Goal: Information Seeking & Learning: Check status

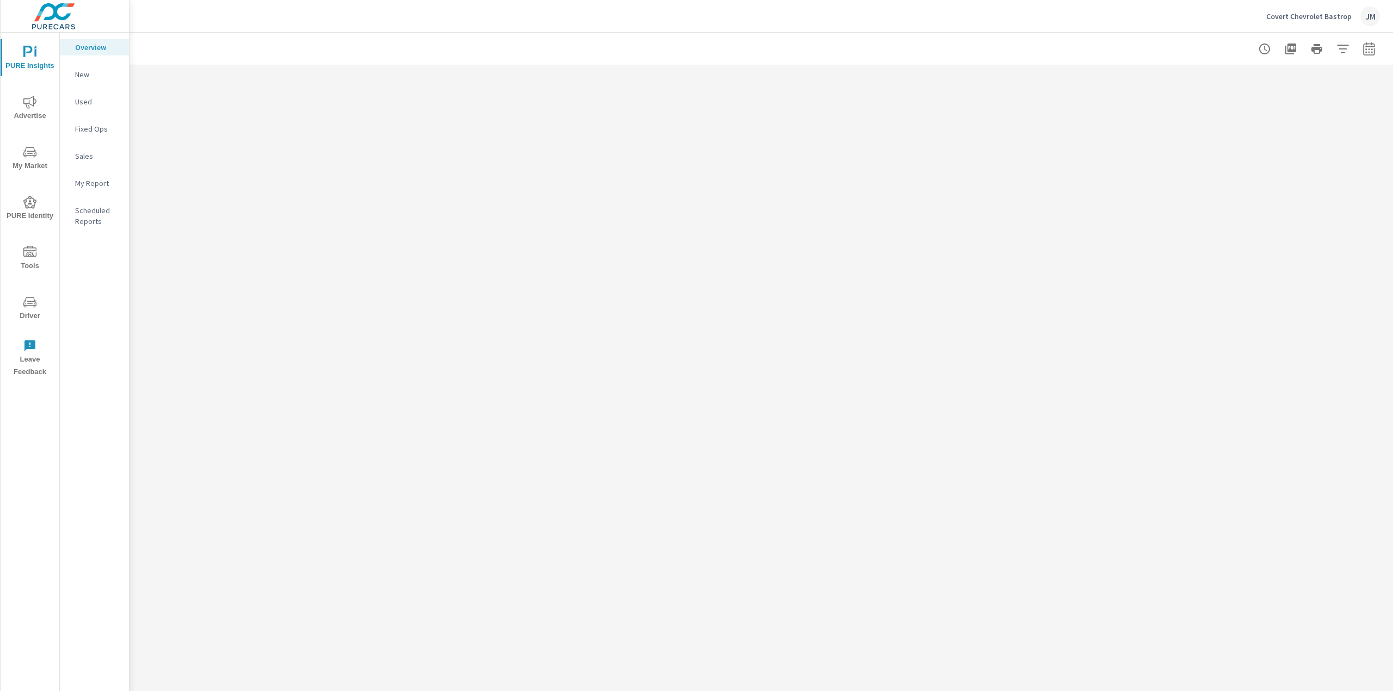
scroll to position [1, 0]
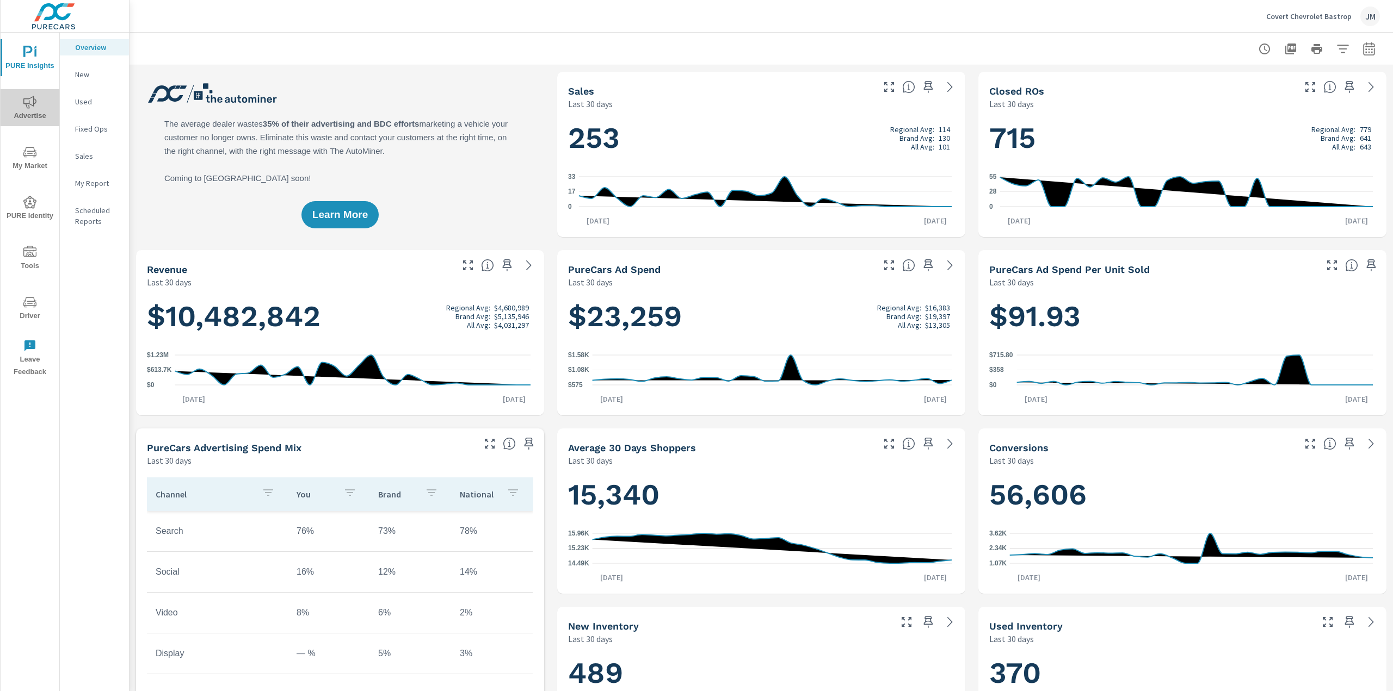
click at [45, 103] on span "Advertise" at bounding box center [30, 109] width 52 height 27
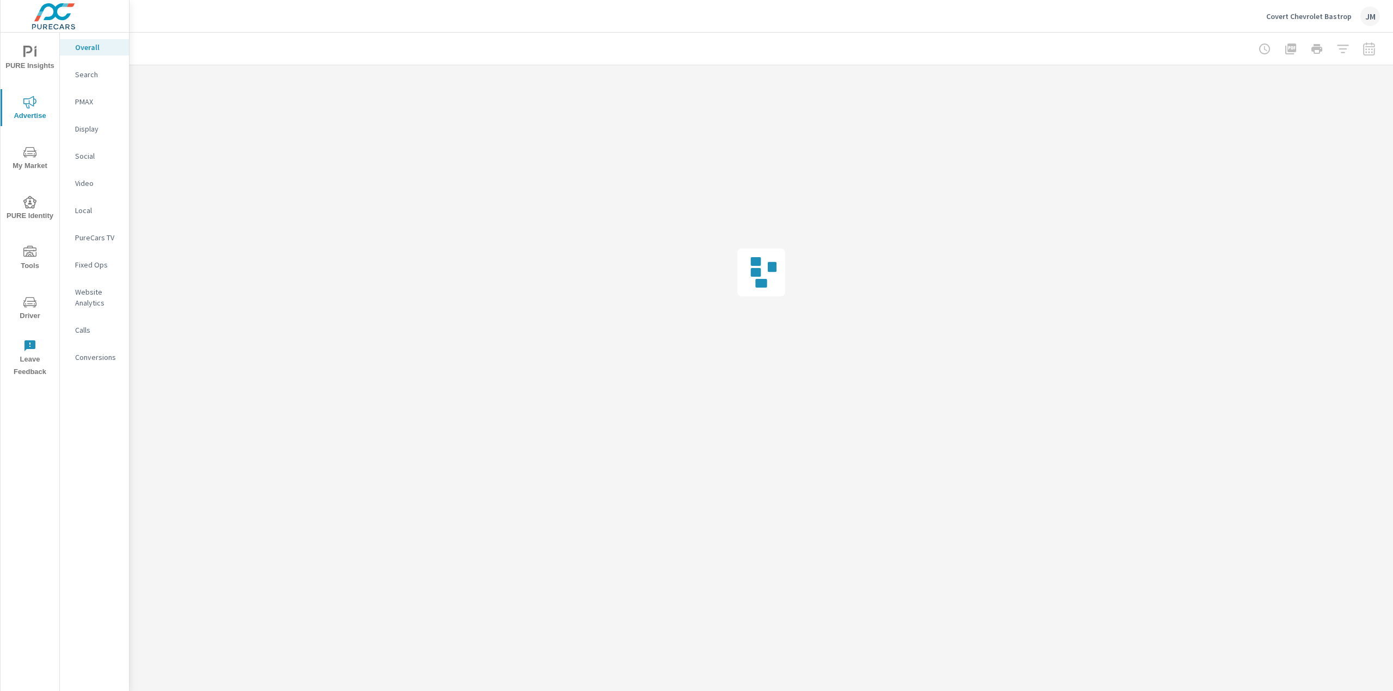
click at [82, 301] on p "Website Analytics" at bounding box center [97, 298] width 45 height 22
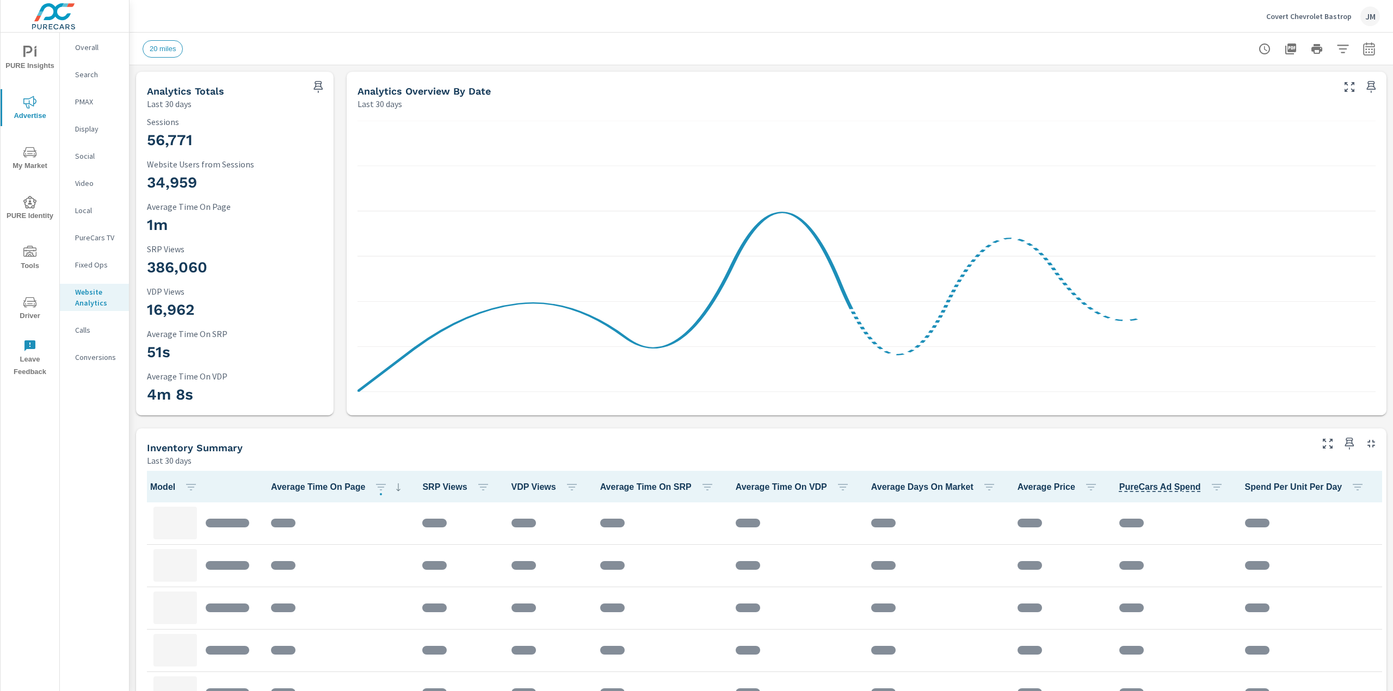
click at [1336, 50] on icon "button" at bounding box center [1342, 48] width 13 height 13
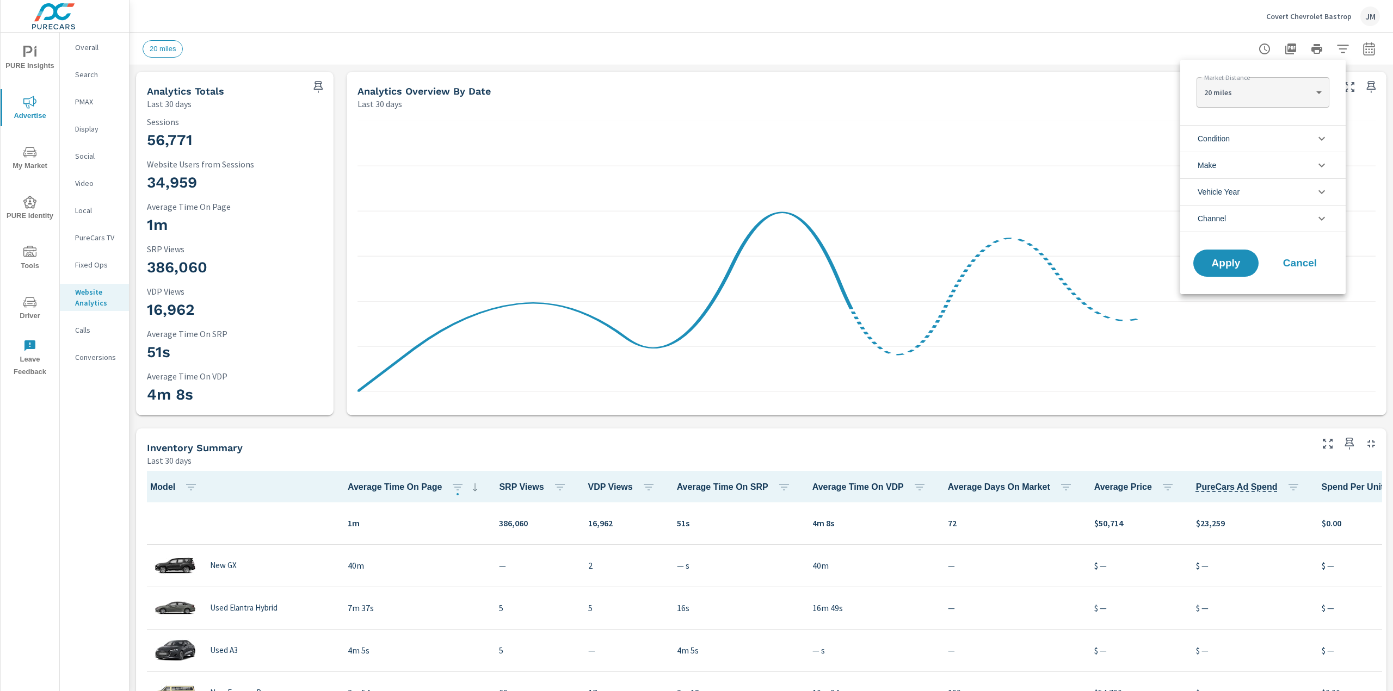
scroll to position [1, 0]
click at [1234, 143] on li "Condition" at bounding box center [1262, 138] width 165 height 27
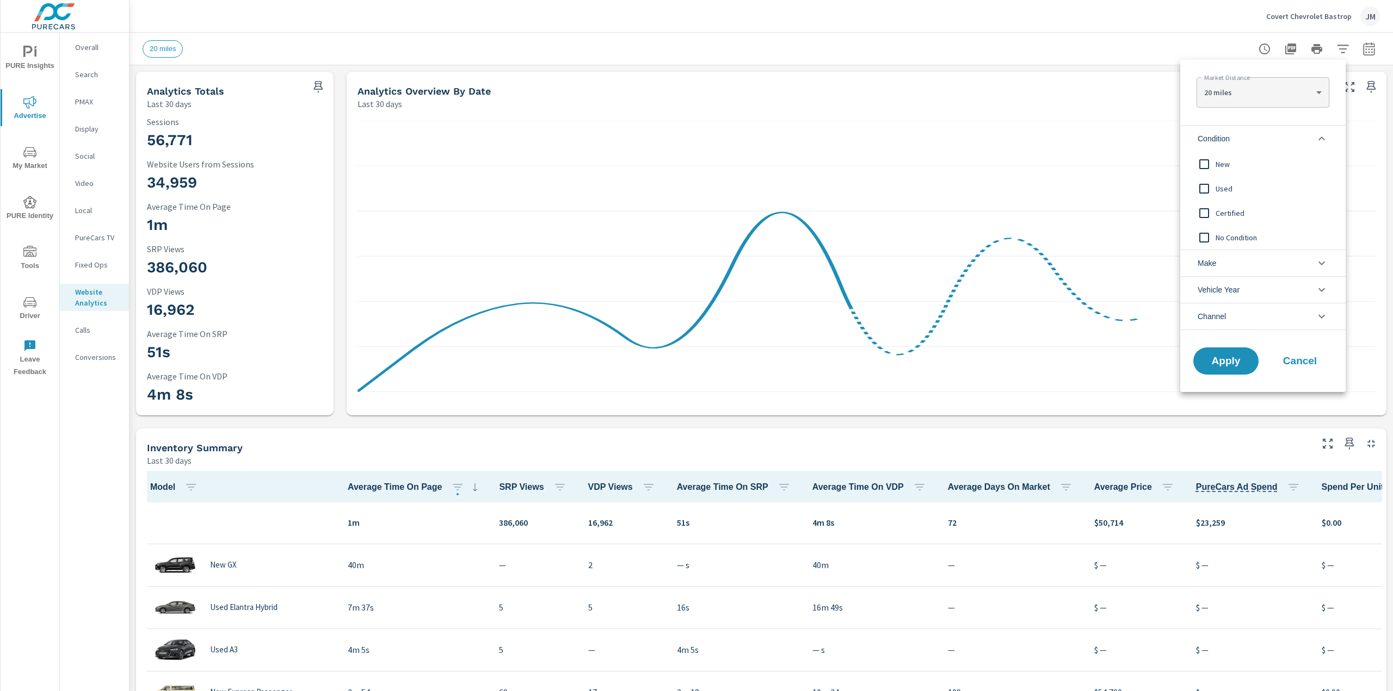
click at [1202, 180] on input "filter options" at bounding box center [1203, 188] width 23 height 23
click at [1203, 212] on input "filter options" at bounding box center [1203, 213] width 23 height 23
click at [1202, 223] on input "filter options" at bounding box center [1203, 213] width 23 height 23
click at [1201, 235] on input "filter options" at bounding box center [1203, 237] width 23 height 23
click at [1204, 215] on input "filter options" at bounding box center [1203, 213] width 23 height 23
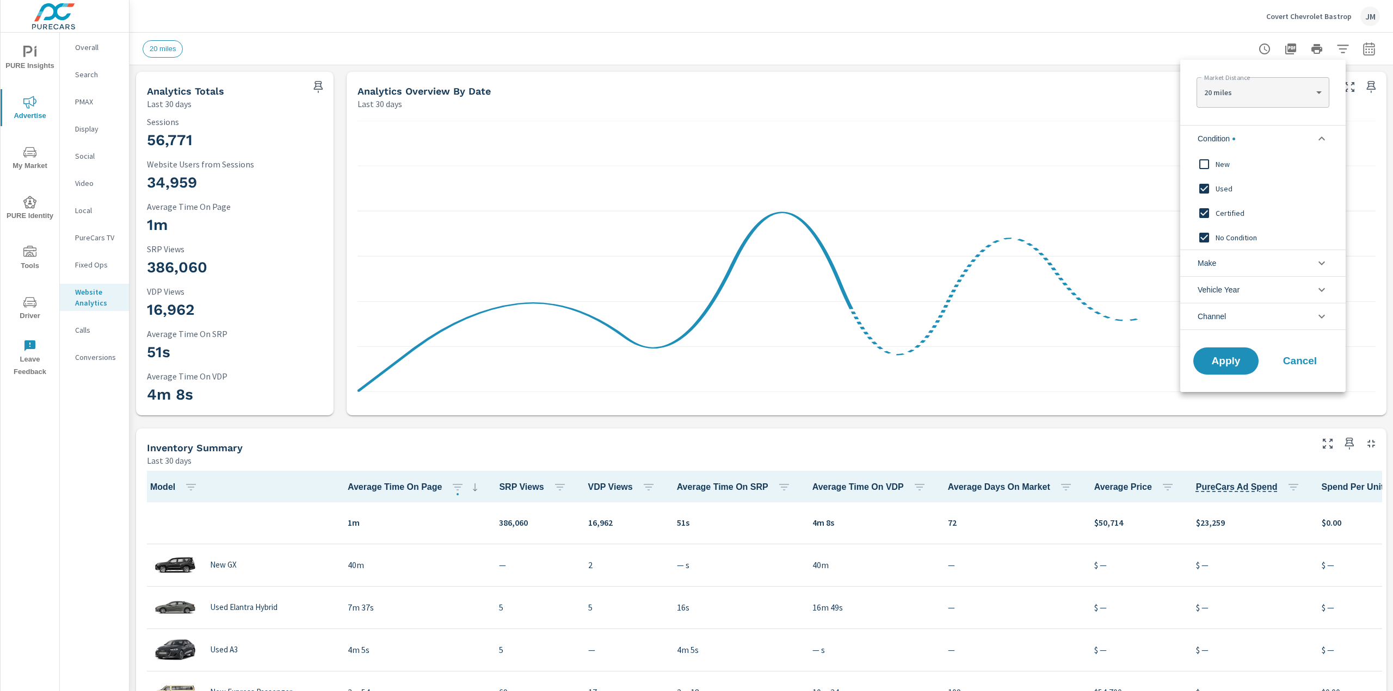
click at [1202, 237] on input "filter options" at bounding box center [1203, 237] width 23 height 23
click at [1208, 233] on input "filter options" at bounding box center [1203, 237] width 23 height 23
click at [1205, 372] on button "Apply" at bounding box center [1225, 361] width 67 height 28
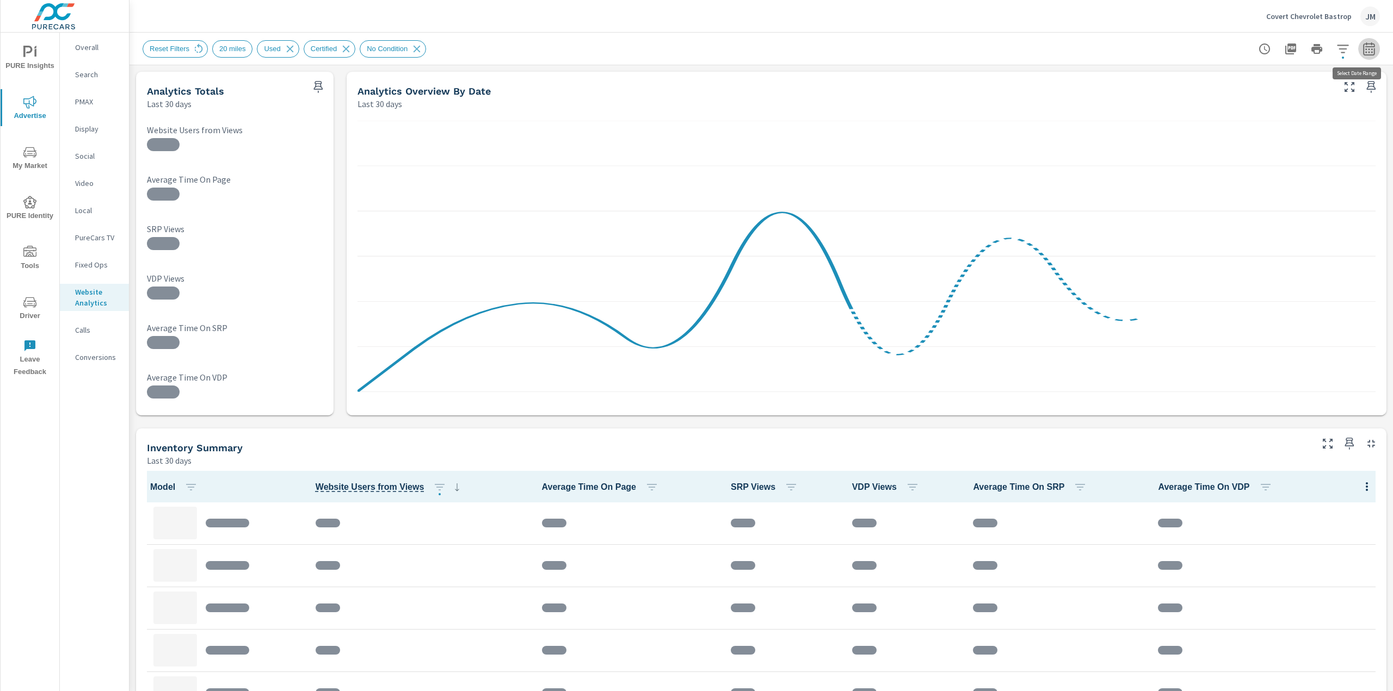
click at [1362, 52] on icon "button" at bounding box center [1368, 48] width 13 height 13
select select "Last 30 days"
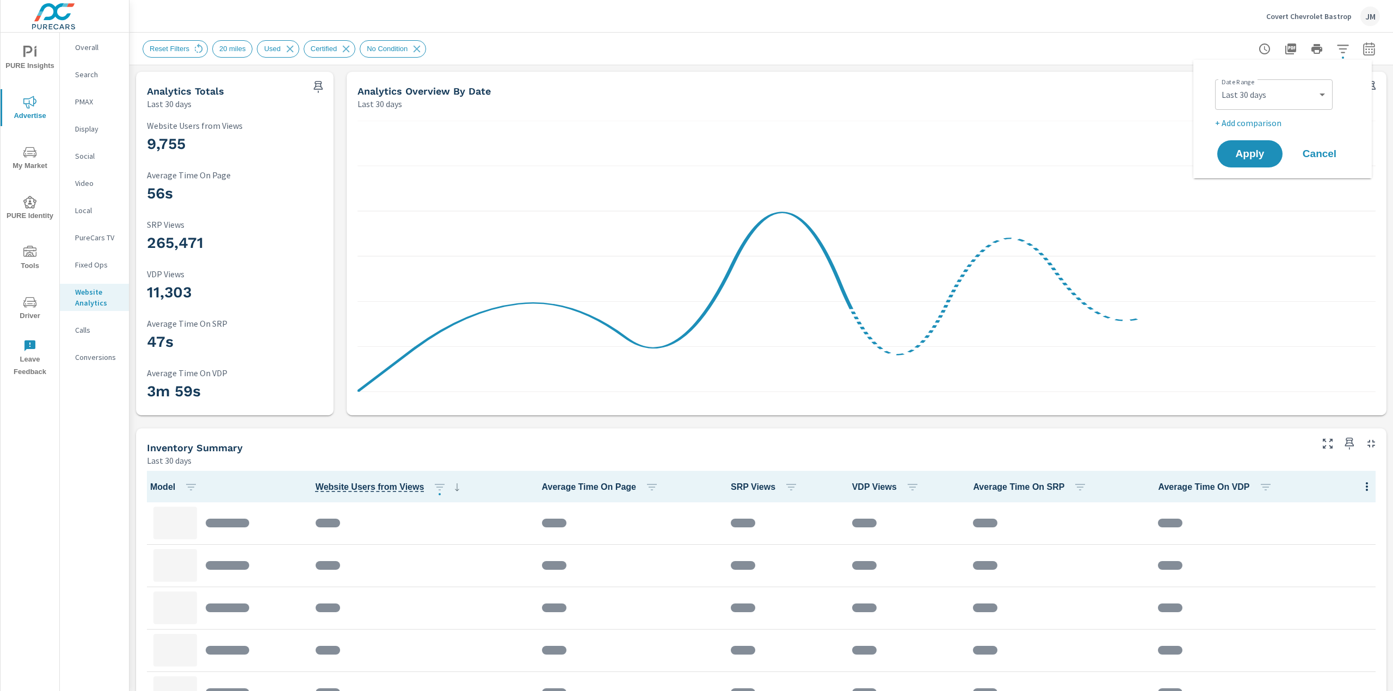
click at [932, 18] on div "Covert Chevrolet Bastrop JM" at bounding box center [761, 16] width 1237 height 32
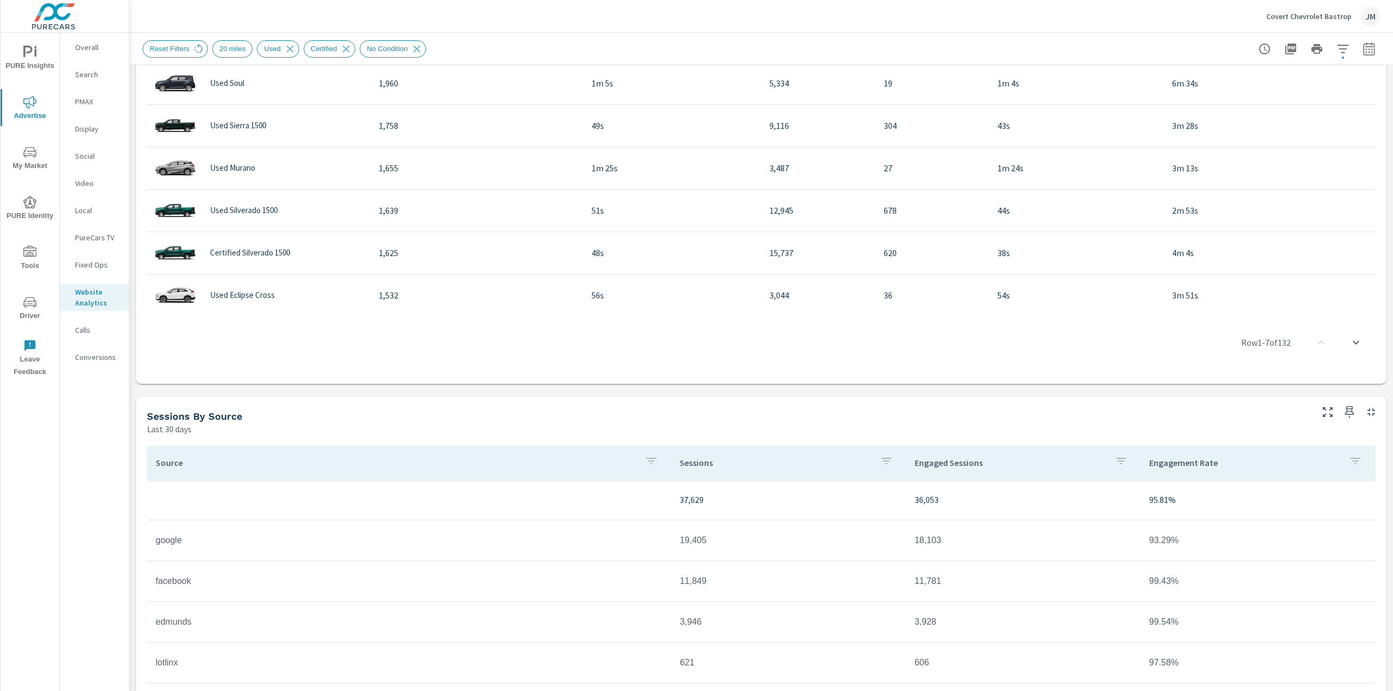
scroll to position [712, 0]
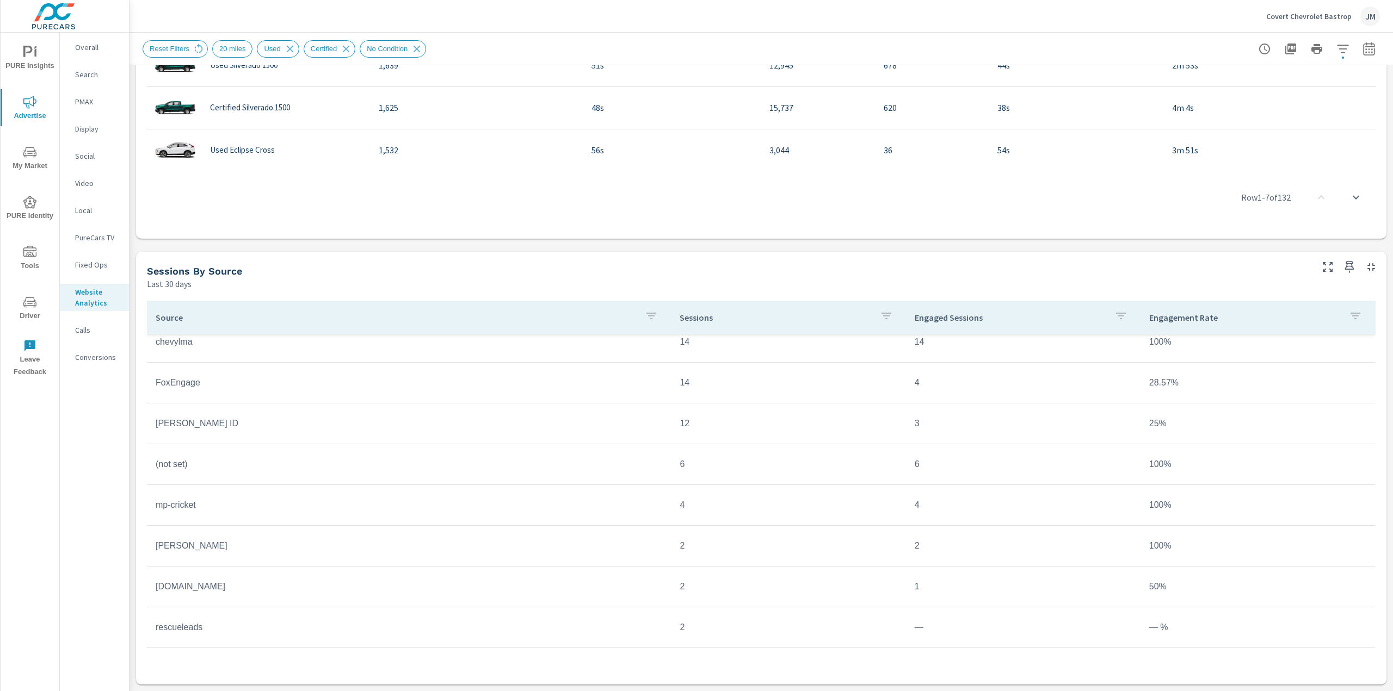
scroll to position [657, 0]
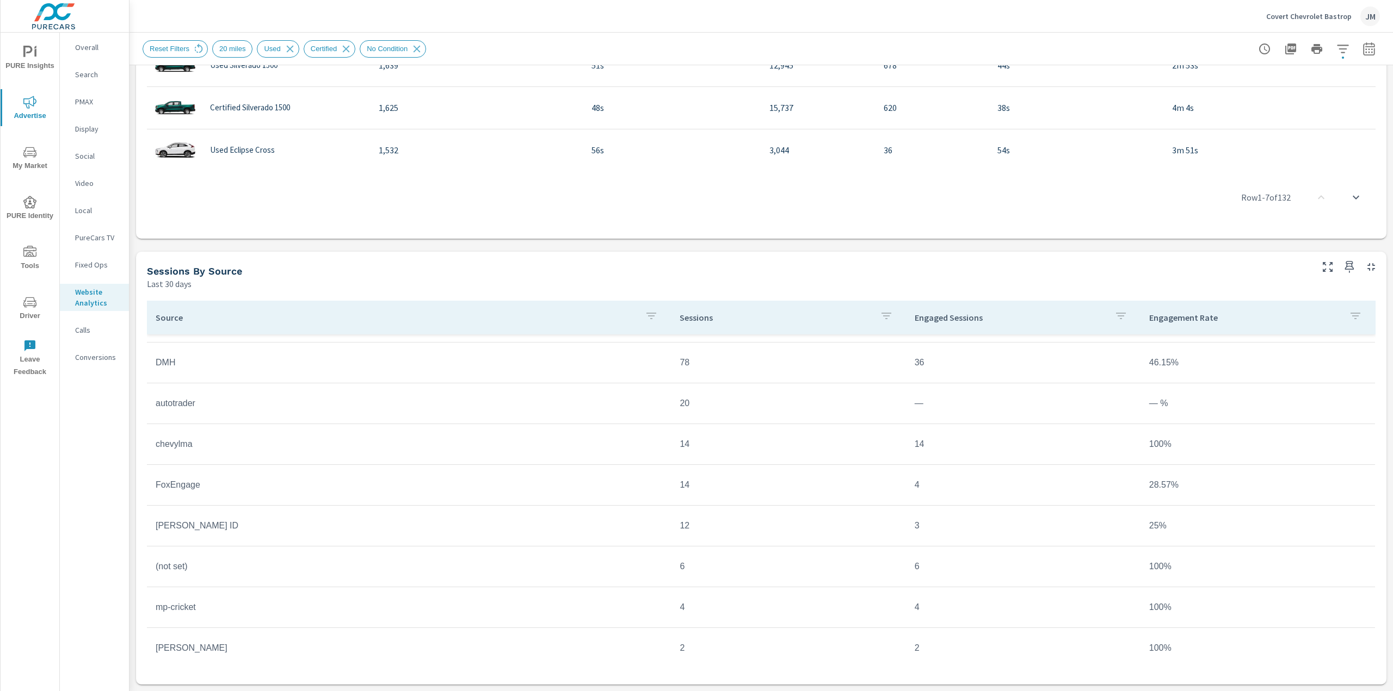
scroll to position [41, 0]
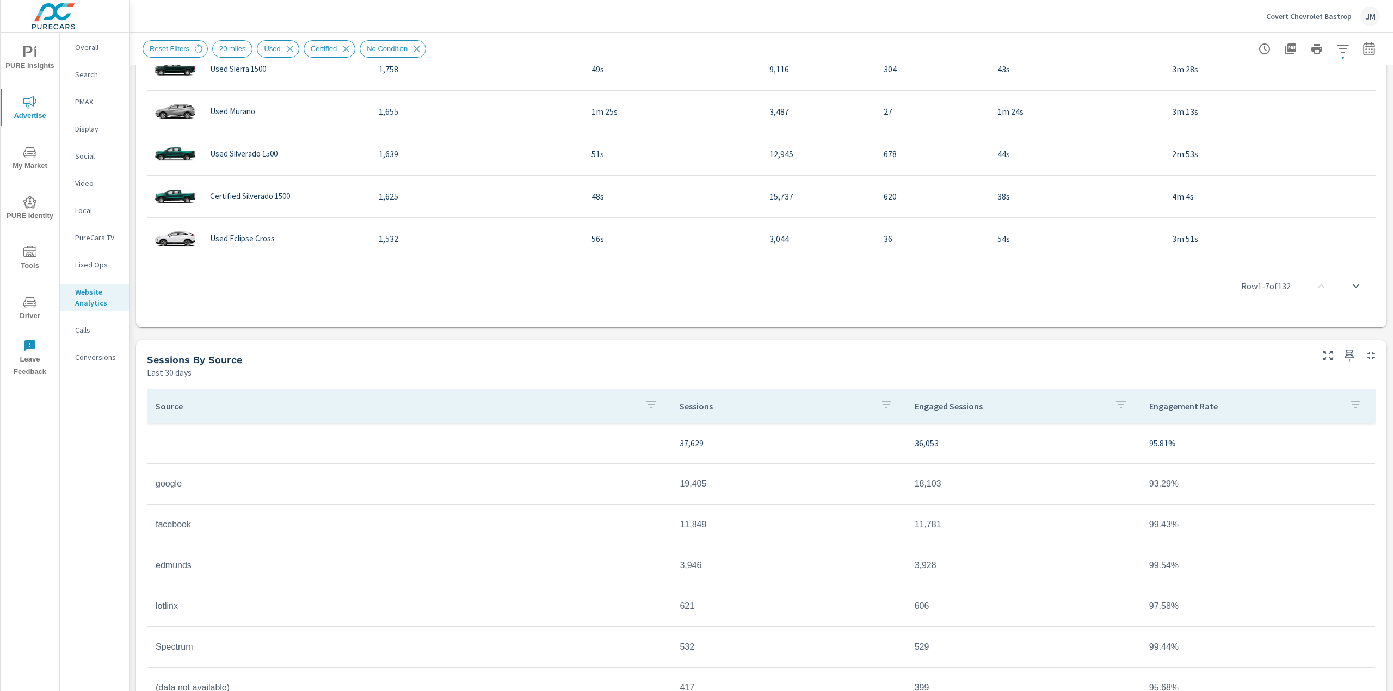
scroll to position [712, 0]
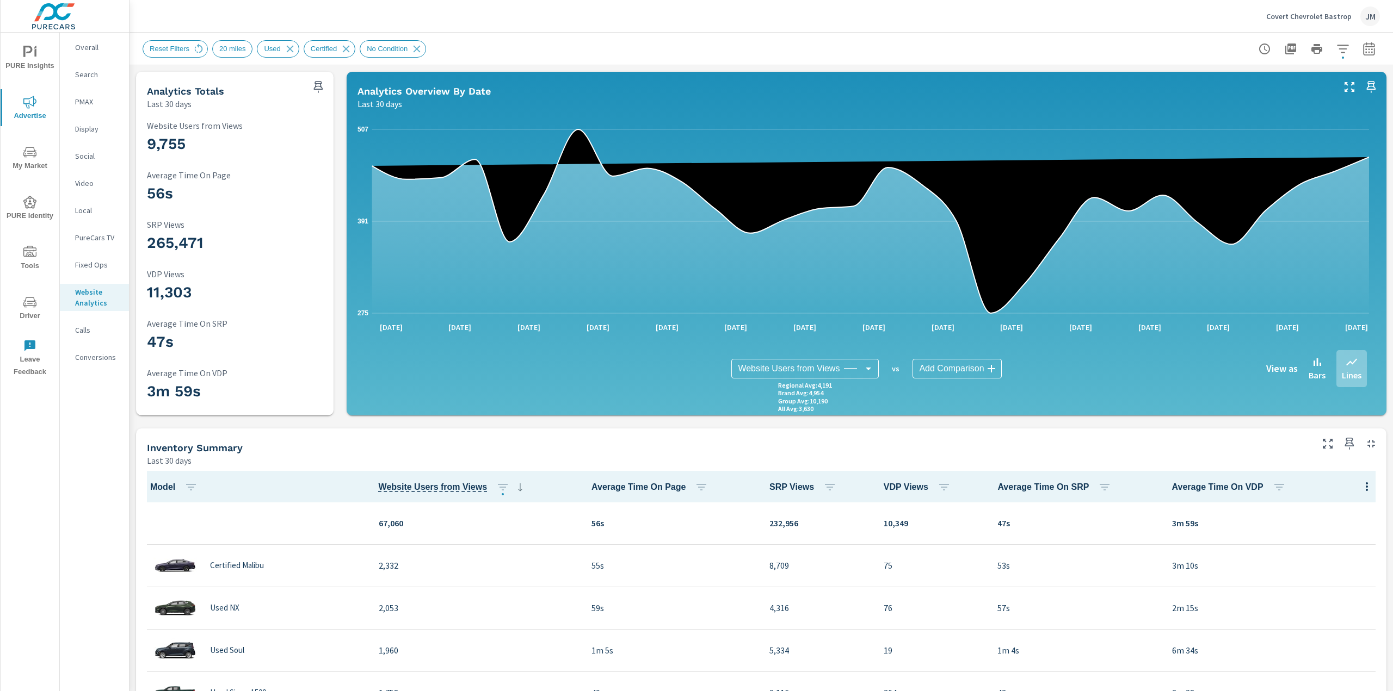
click at [101, 42] on div "Overall" at bounding box center [94, 47] width 69 height 16
